Goal: Task Accomplishment & Management: Manage account settings

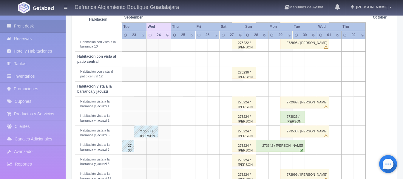
scroll to position [183, 0]
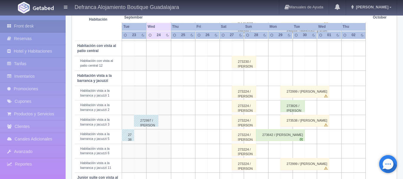
click at [276, 138] on div "273642 / [PERSON_NAME]" at bounding box center [280, 135] width 49 height 12
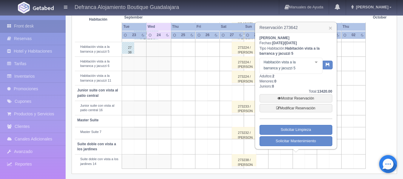
scroll to position [273, 0]
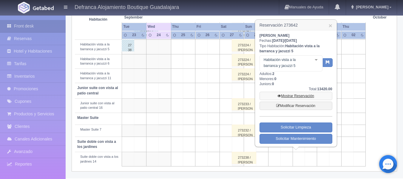
click at [292, 95] on link "Mostrar Reservación" at bounding box center [296, 96] width 73 height 8
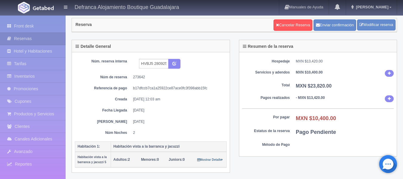
scroll to position [3, 0]
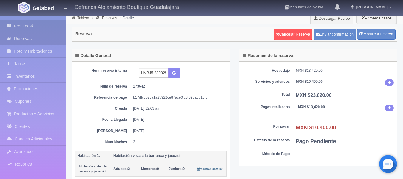
click at [23, 27] on link "Front desk" at bounding box center [33, 26] width 66 height 12
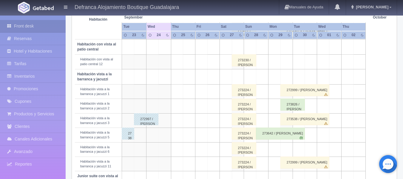
scroll to position [183, 0]
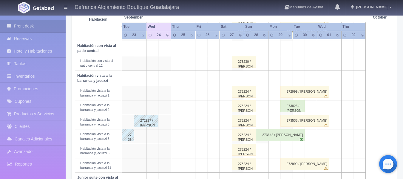
click at [273, 134] on div "273642 / [PERSON_NAME]" at bounding box center [280, 135] width 49 height 12
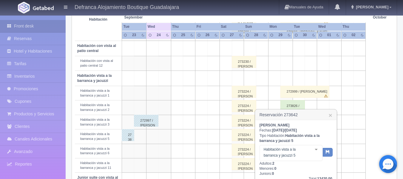
click at [183, 109] on td at bounding box center [189, 107] width 12 height 14
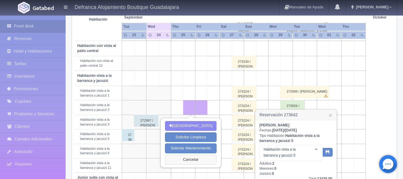
click at [192, 158] on button "Cancelar" at bounding box center [191, 160] width 52 height 10
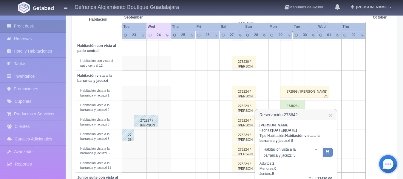
scroll to position [273, 0]
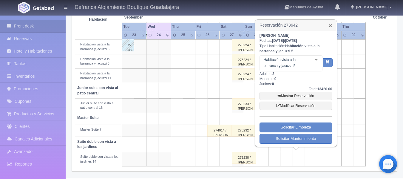
click at [329, 24] on link "×" at bounding box center [330, 25] width 4 height 6
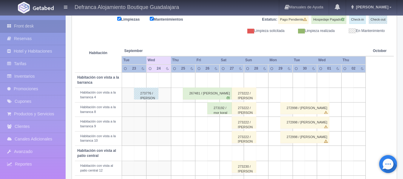
scroll to position [34, 0]
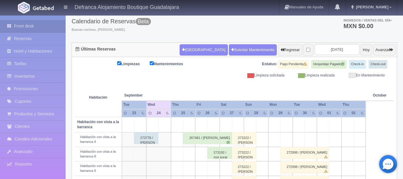
click at [206, 141] on div "267481 / [PERSON_NAME]" at bounding box center [207, 138] width 49 height 12
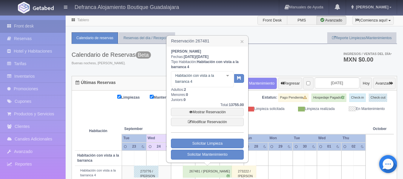
scroll to position [0, 0]
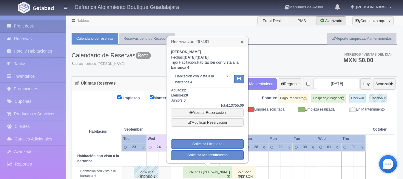
click at [242, 44] on link "×" at bounding box center [242, 42] width 4 height 6
